Goal: Check status: Check status

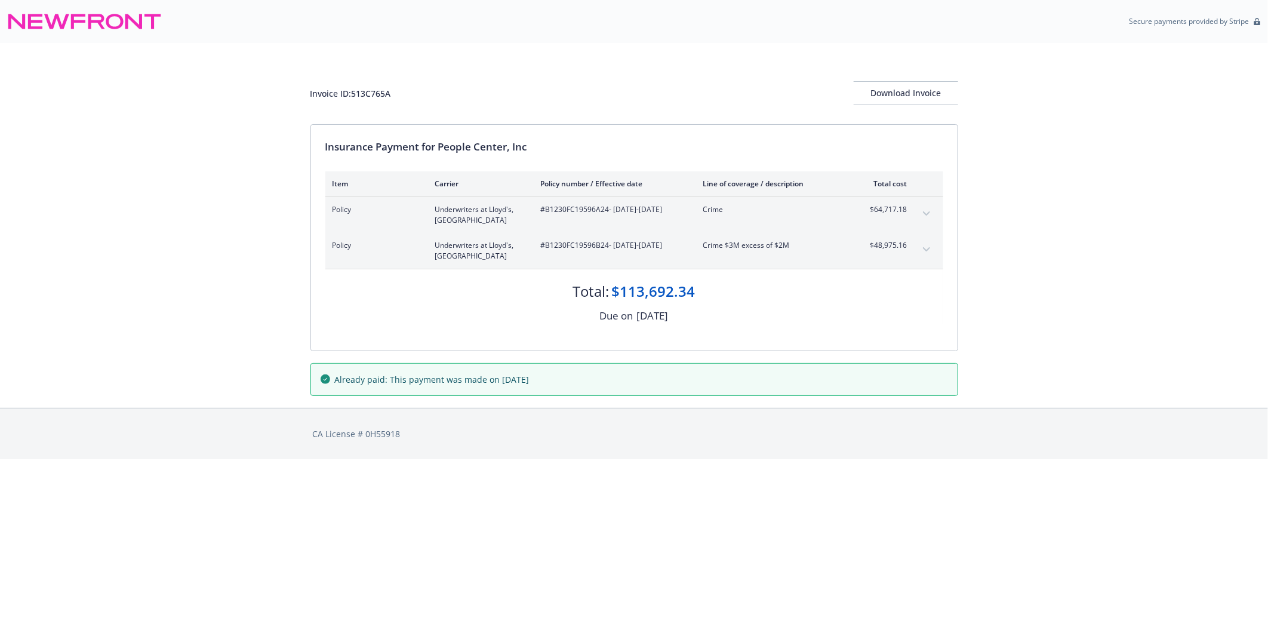
click at [920, 245] on button "expand content" at bounding box center [926, 249] width 19 height 19
